Goal: Information Seeking & Learning: Learn about a topic

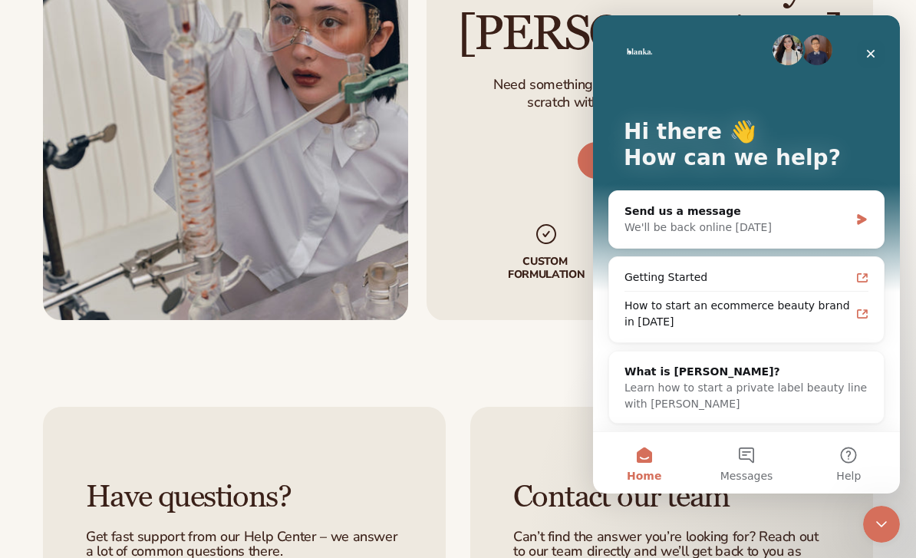
scroll to position [5, 0]
click at [813, 312] on div "How to start an ecommerce beauty brand in 2025" at bounding box center [738, 314] width 226 height 32
click at [867, 64] on div "Close" at bounding box center [871, 54] width 28 height 28
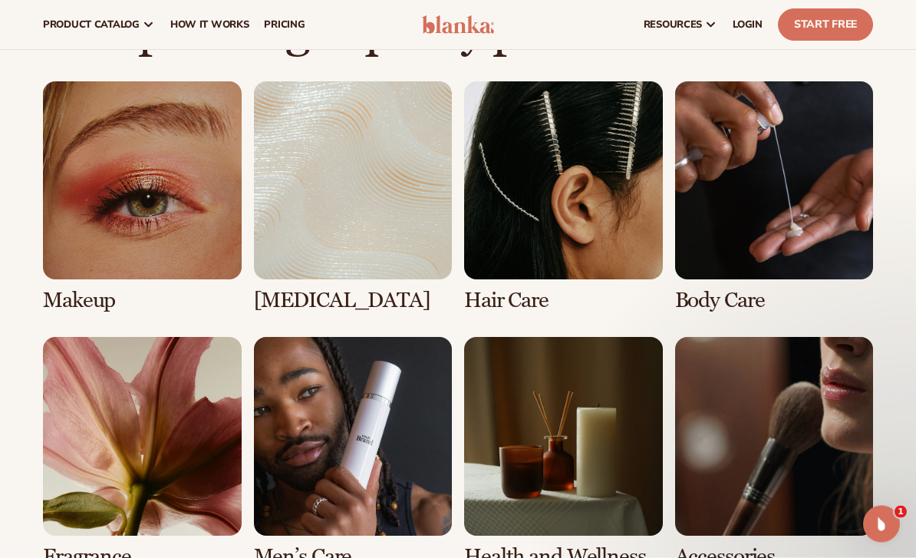
scroll to position [1062, 0]
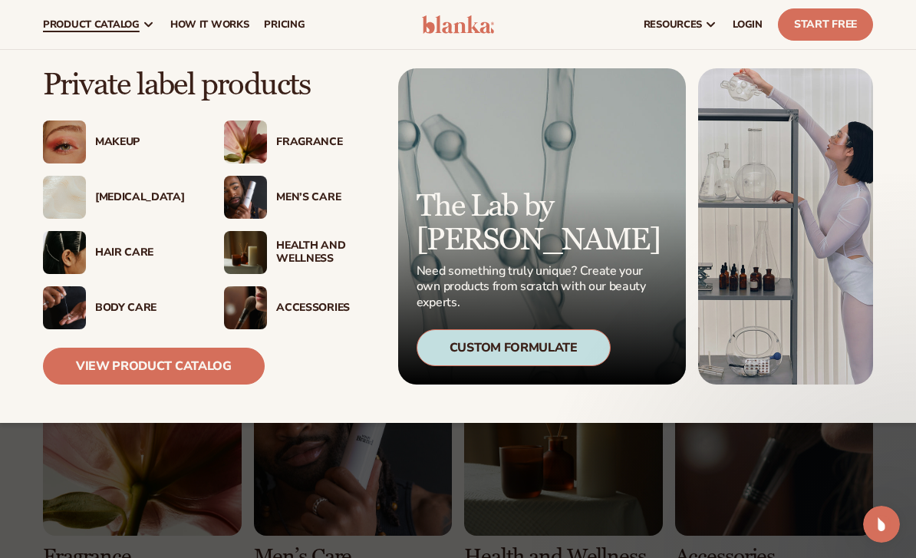
click at [328, 311] on div "Accessories" at bounding box center [325, 308] width 98 height 13
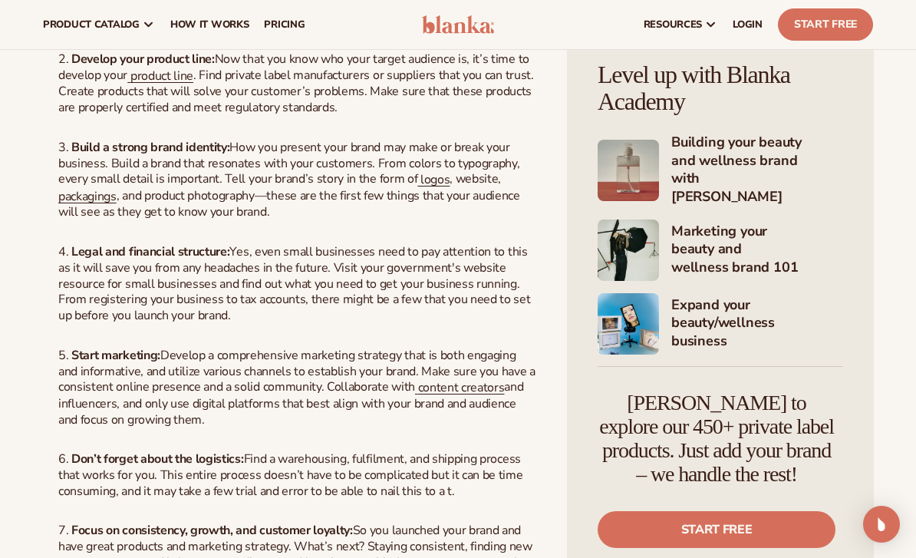
scroll to position [1329, 0]
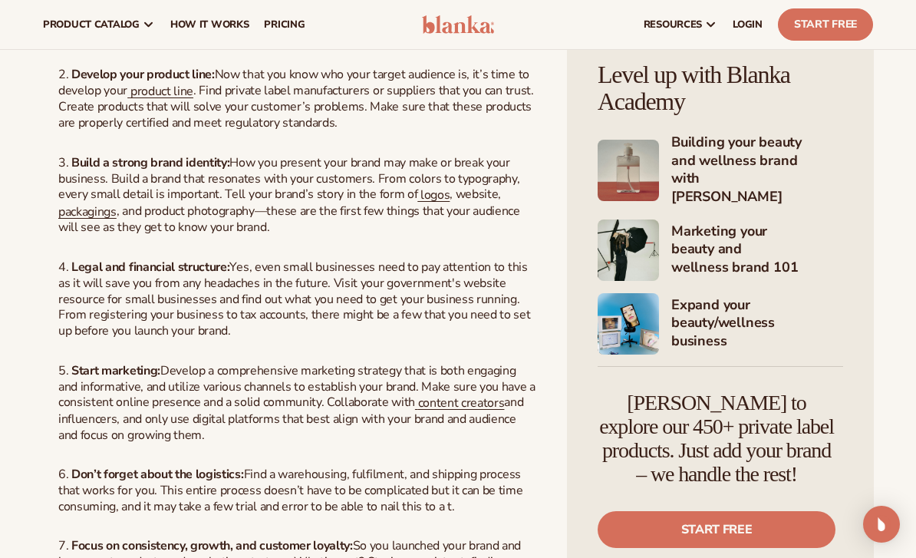
click at [81, 220] on span "packagings" at bounding box center [87, 211] width 58 height 17
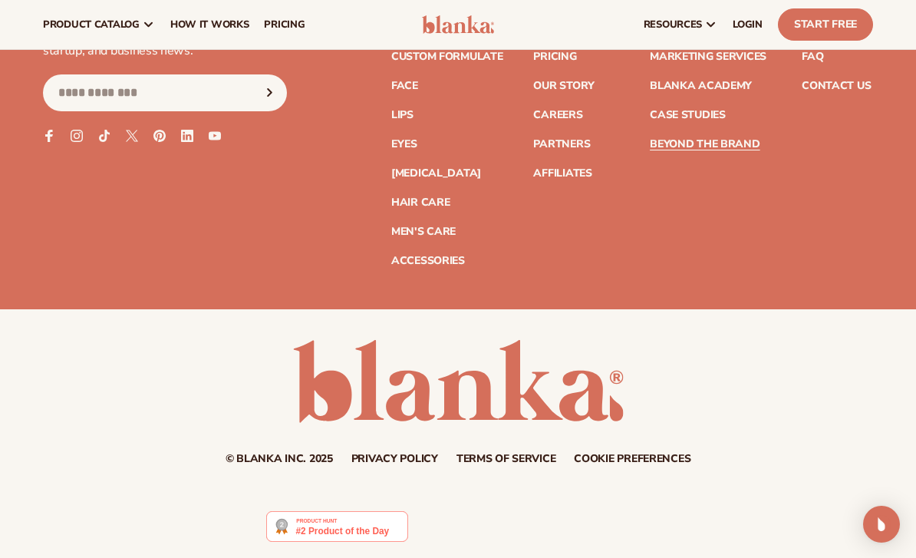
scroll to position [8277, 0]
click at [282, 25] on span "pricing" at bounding box center [284, 24] width 41 height 12
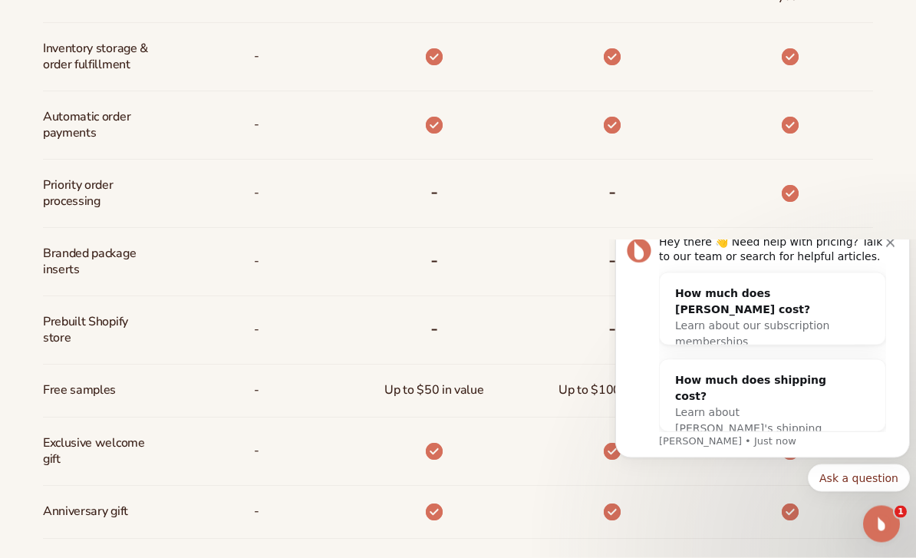
scroll to position [936, 0]
click at [894, 247] on icon "Dismiss notification" at bounding box center [890, 243] width 8 height 8
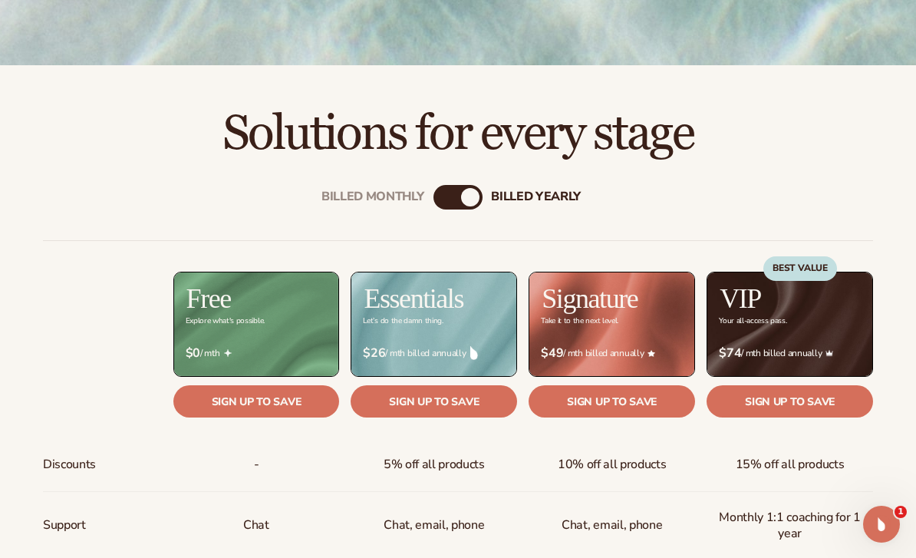
scroll to position [423, 0]
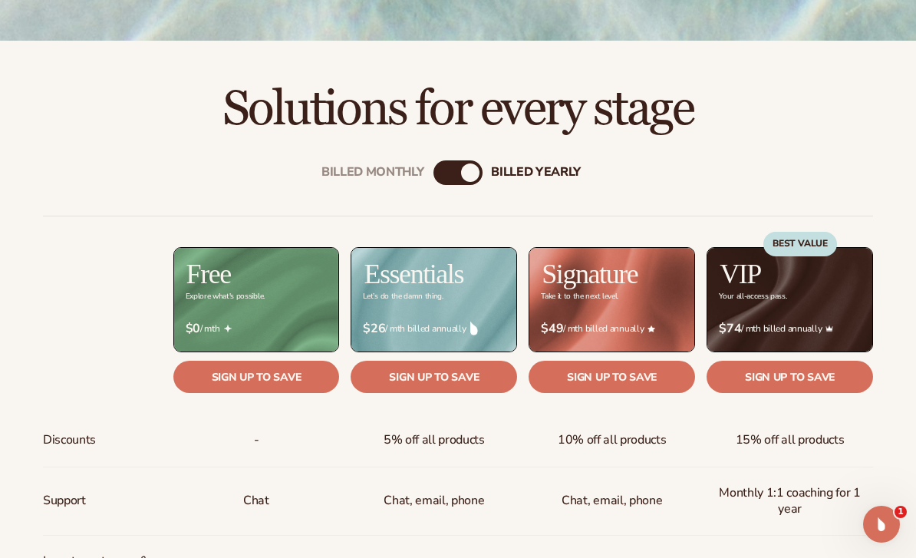
click at [450, 173] on div "Billed Monthly" at bounding box center [443, 172] width 18 height 18
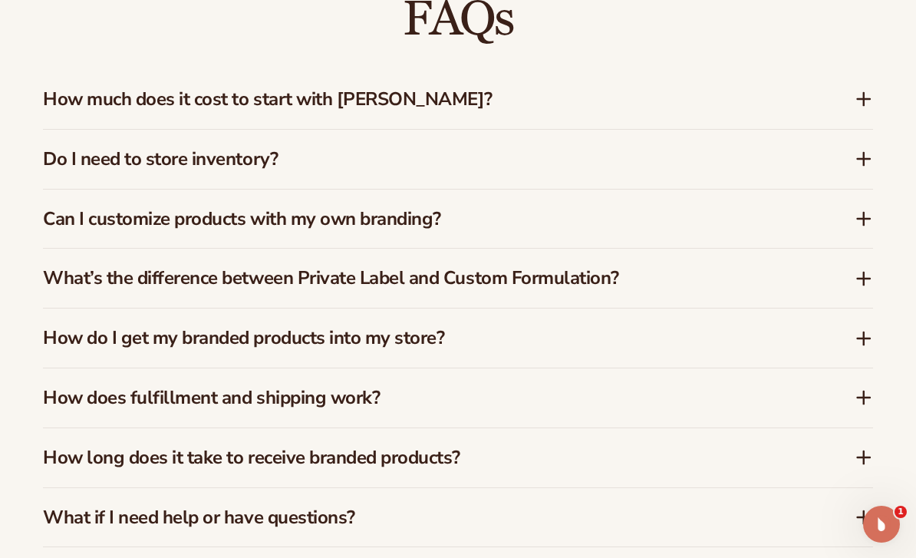
scroll to position [2197, 0]
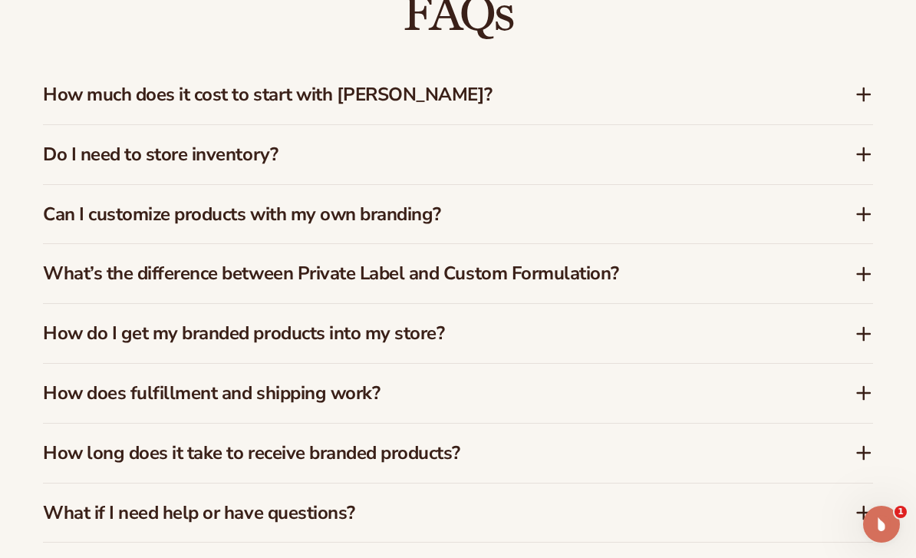
click at [867, 212] on icon at bounding box center [864, 214] width 18 height 18
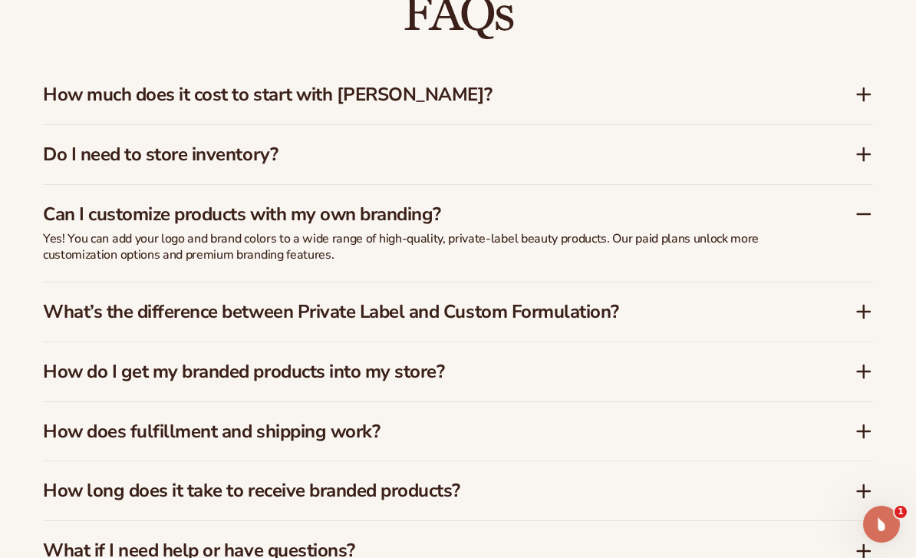
click at [868, 211] on icon at bounding box center [864, 214] width 18 height 18
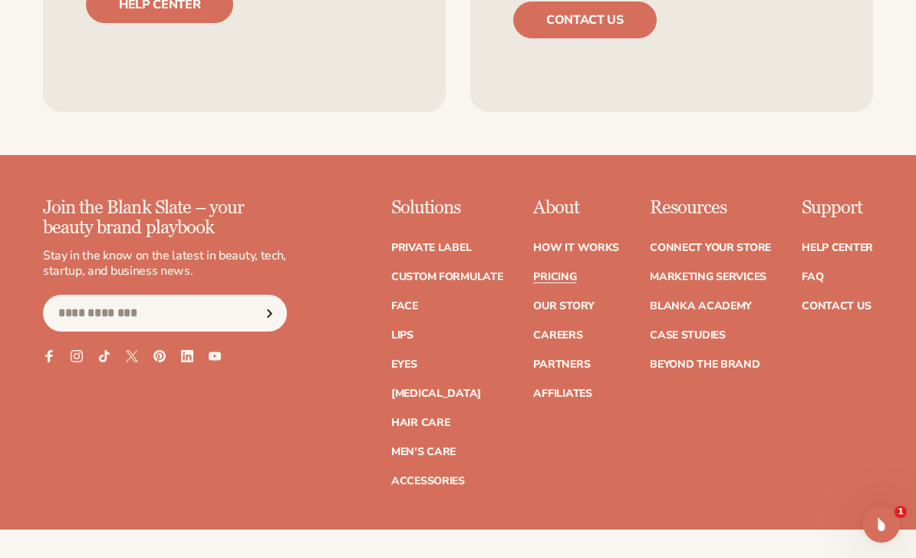
scroll to position [3030, 0]
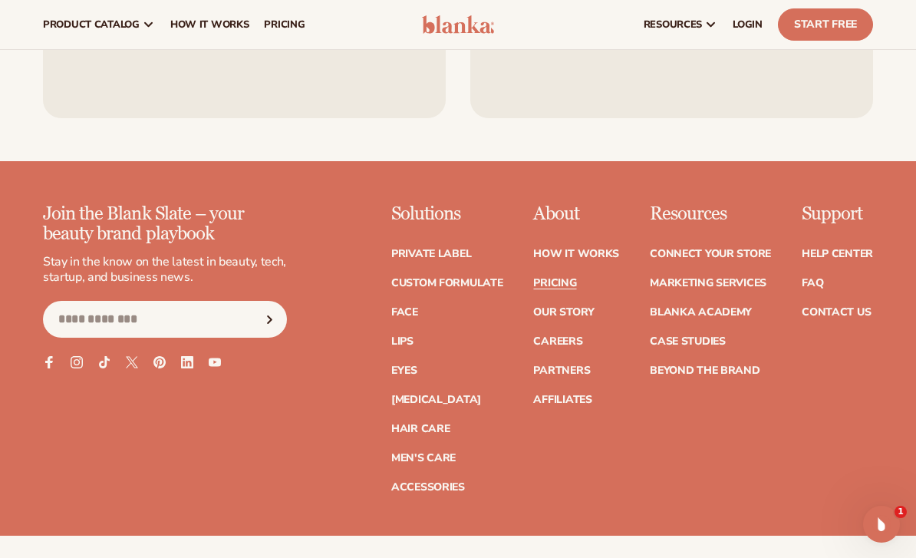
click at [820, 278] on link "FAQ" at bounding box center [812, 283] width 21 height 11
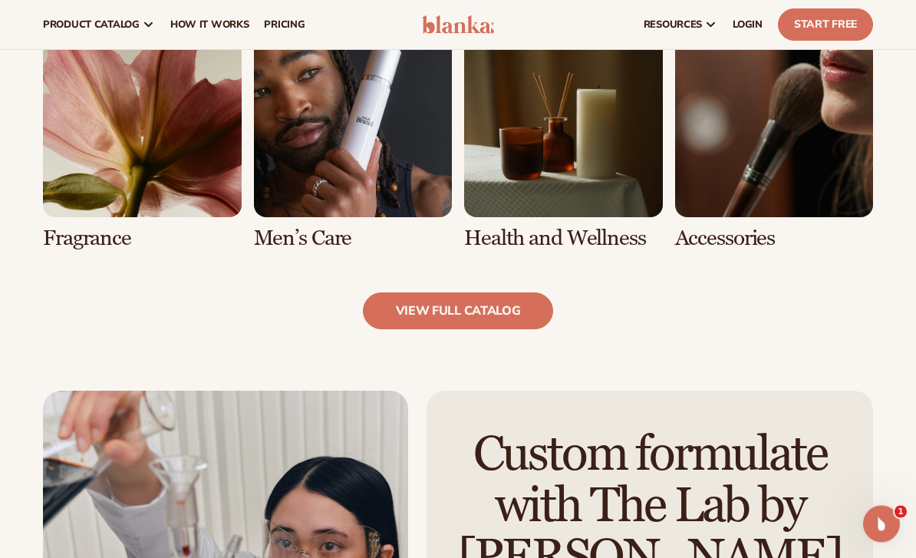
click at [770, 167] on link "8 / 8" at bounding box center [774, 134] width 199 height 231
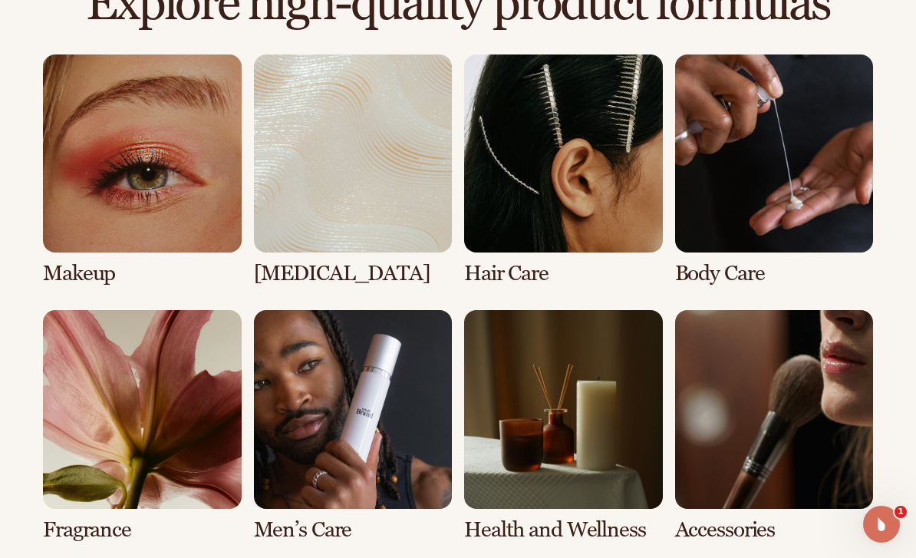
scroll to position [1150, 0]
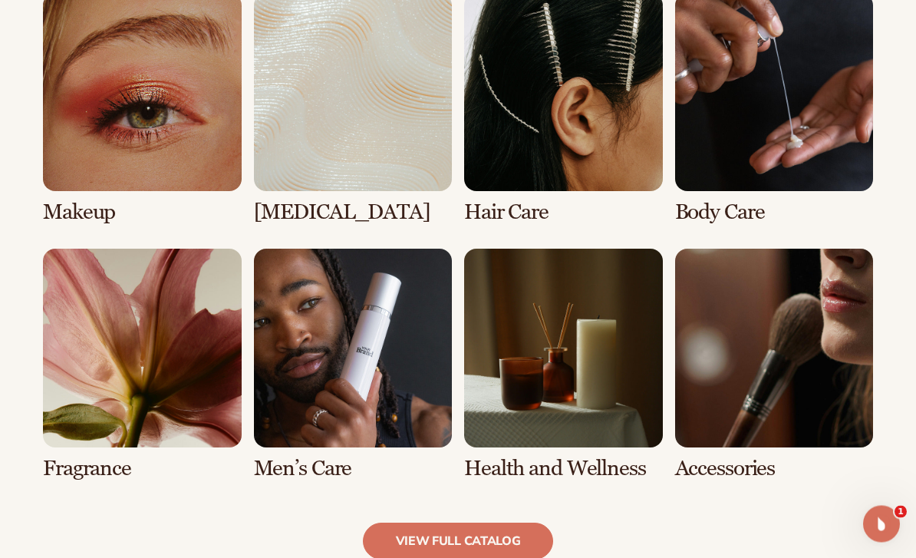
click at [577, 377] on link "7 / 8" at bounding box center [563, 364] width 199 height 231
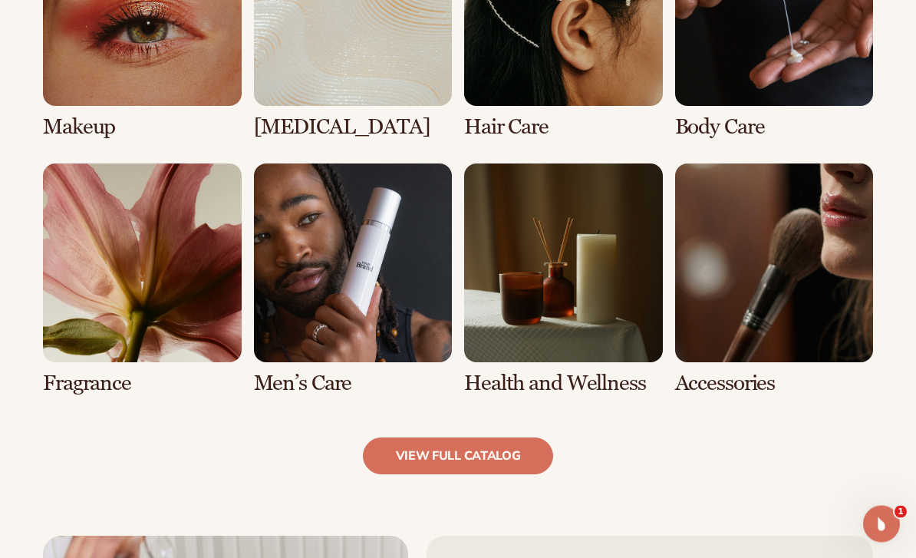
scroll to position [1240, 0]
